Goal: Register for event/course

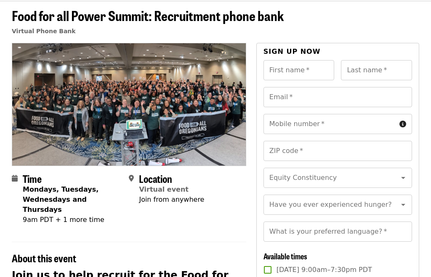
scroll to position [35, 0]
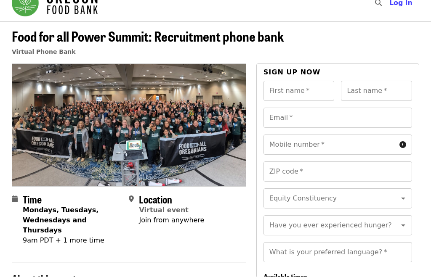
click at [283, 91] on div "First name   * First name *" at bounding box center [299, 91] width 71 height 20
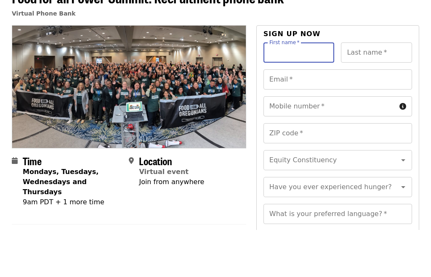
scroll to position [2, 0]
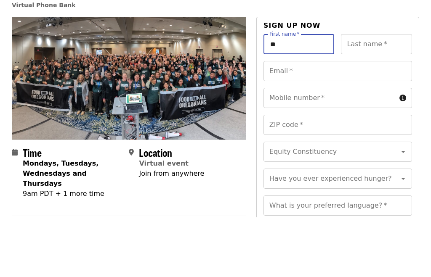
type input "**"
click at [358, 94] on div "Last name   * Last name *" at bounding box center [376, 104] width 71 height 20
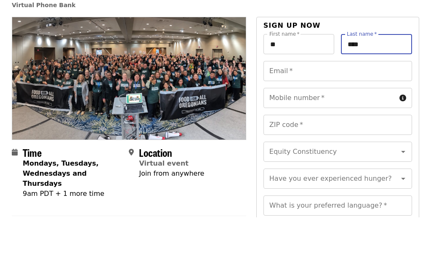
type input "****"
click at [280, 121] on div "Email   * Email *" at bounding box center [338, 131] width 149 height 20
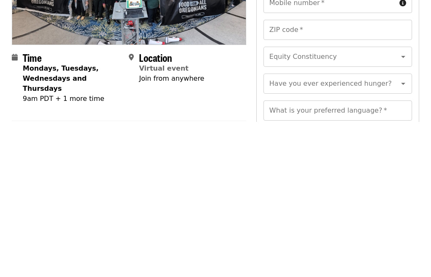
click at [393, 208] on icon "Clear" at bounding box center [392, 212] width 8 height 8
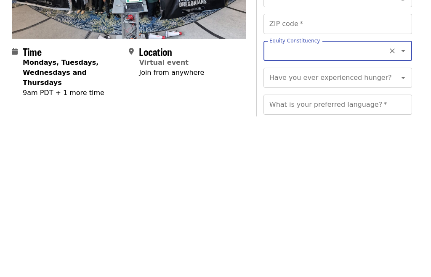
click at [368, 256] on div "What is your preferred language?   * What is your preferred language? *" at bounding box center [338, 266] width 149 height 20
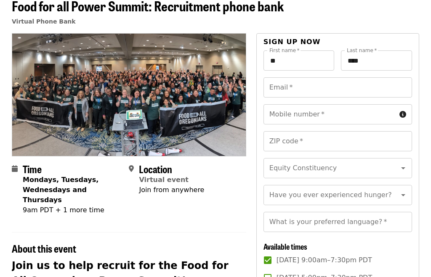
scroll to position [37, 0]
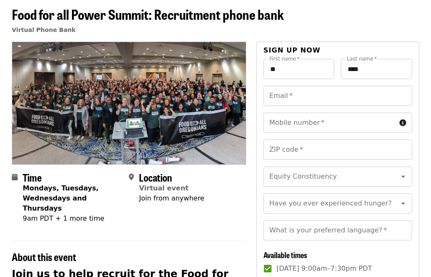
click at [282, 98] on div "Email   * Email *" at bounding box center [338, 96] width 149 height 20
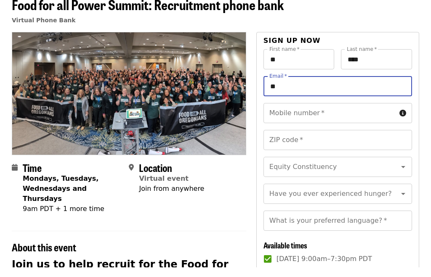
type input "*"
click at [283, 60] on input "**" at bounding box center [299, 69] width 71 height 20
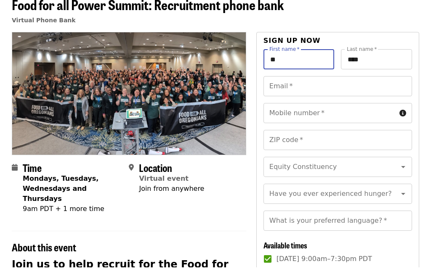
type input "*"
click at [359, 113] on input "Mobile number   *" at bounding box center [330, 123] width 133 height 20
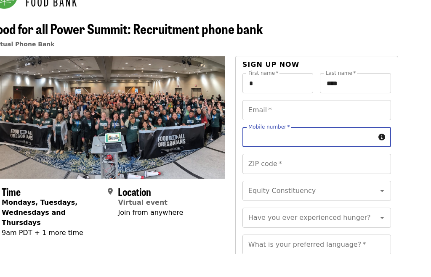
scroll to position [0, 3]
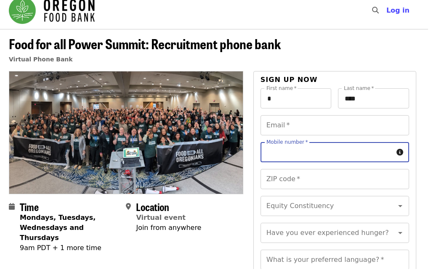
click at [396, 14] on span "Log in" at bounding box center [398, 18] width 23 height 8
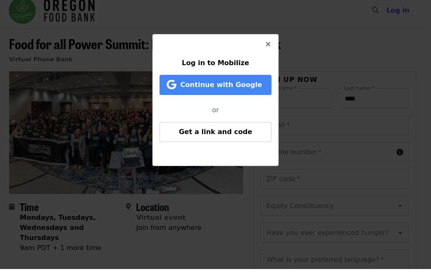
scroll to position [8, 3]
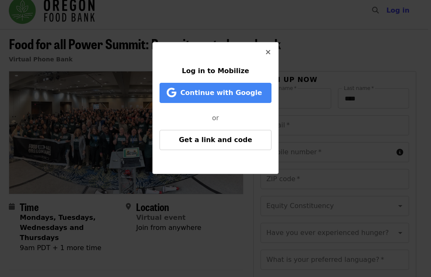
click at [245, 93] on span "Continue with Google" at bounding box center [221, 93] width 82 height 8
